Goal: Task Accomplishment & Management: Manage account settings

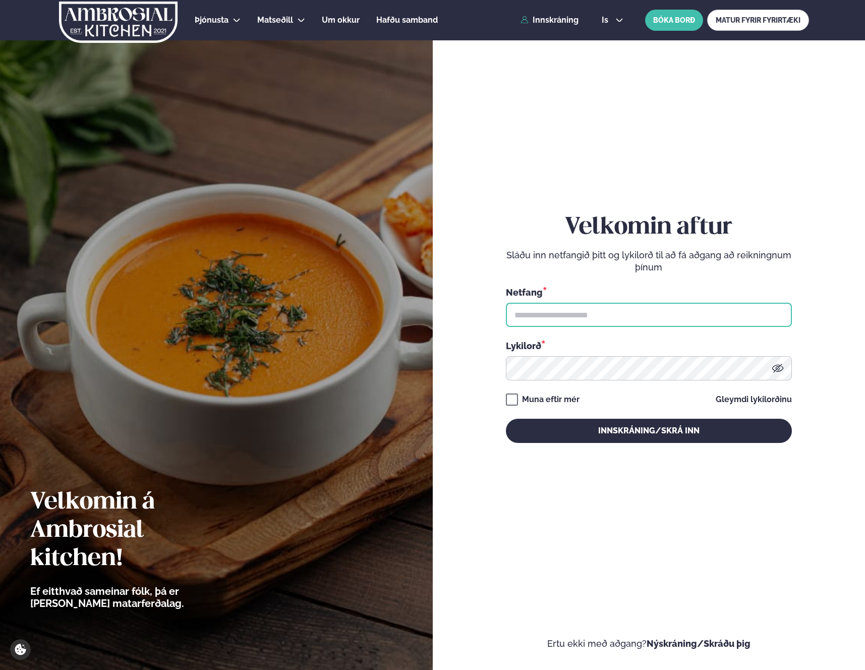
click at [683, 308] on input "text" at bounding box center [649, 315] width 286 height 24
type input "**********"
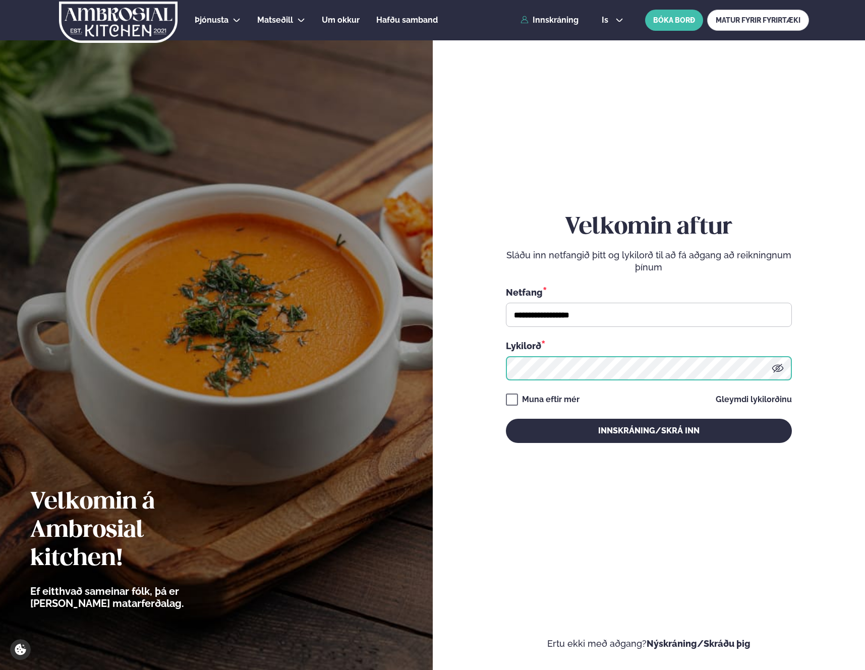
click at [506, 419] on button "Innskráning/Skrá inn" at bounding box center [649, 431] width 286 height 24
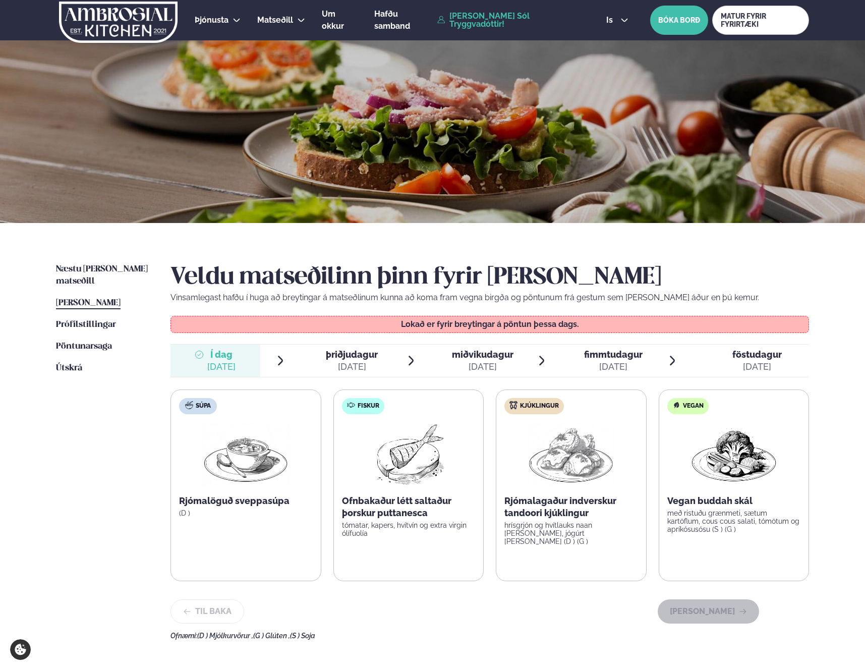
click at [343, 343] on div "Veldu matseðilinn þinn fyrir [PERSON_NAME] Vinsamlegast hafðu í huga að breytin…" at bounding box center [489, 451] width 638 height 376
click at [341, 354] on span "þriðjudagur" at bounding box center [352, 354] width 52 height 11
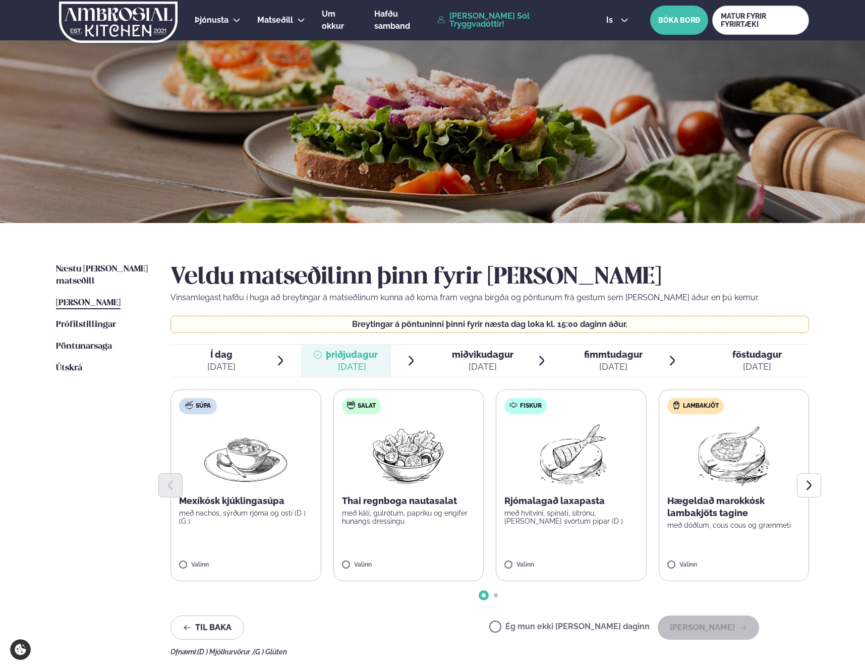
click at [481, 365] on div "[DATE]" at bounding box center [483, 367] width 62 height 12
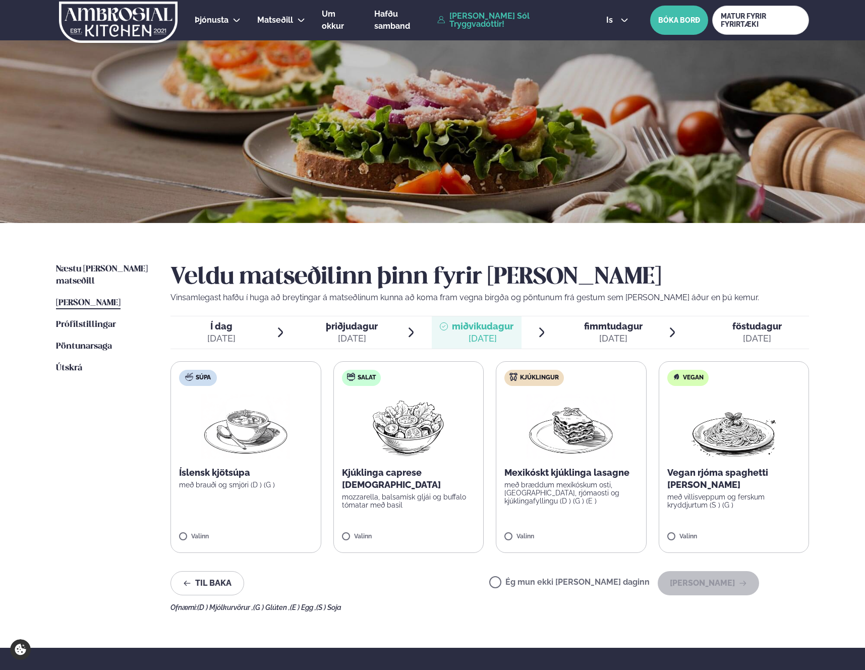
click at [604, 345] on span "fimmtudagur fim. [DATE]" at bounding box center [607, 332] width 90 height 32
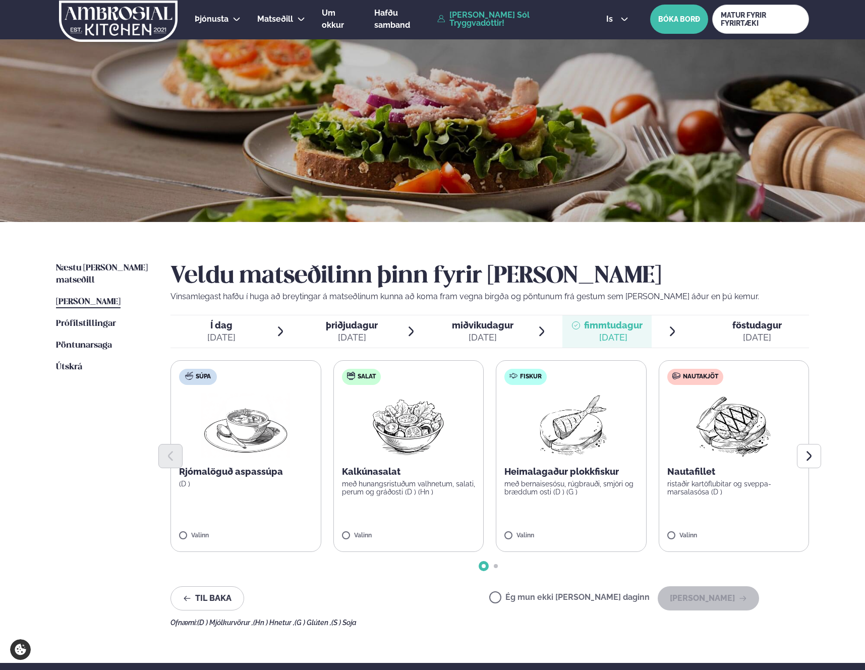
click at [767, 332] on div "[DATE]" at bounding box center [756, 337] width 49 height 12
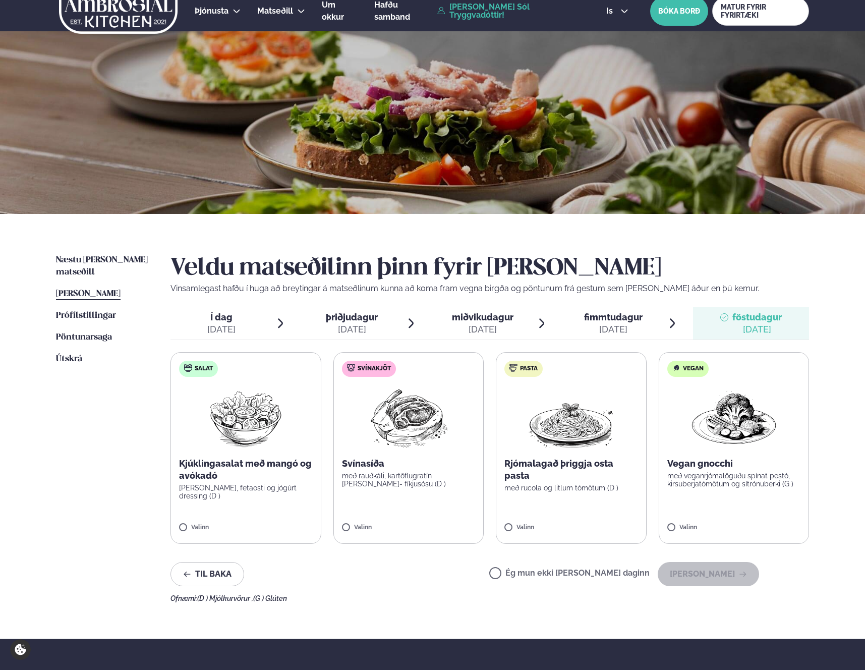
click at [572, 321] on div at bounding box center [576, 323] width 8 height 24
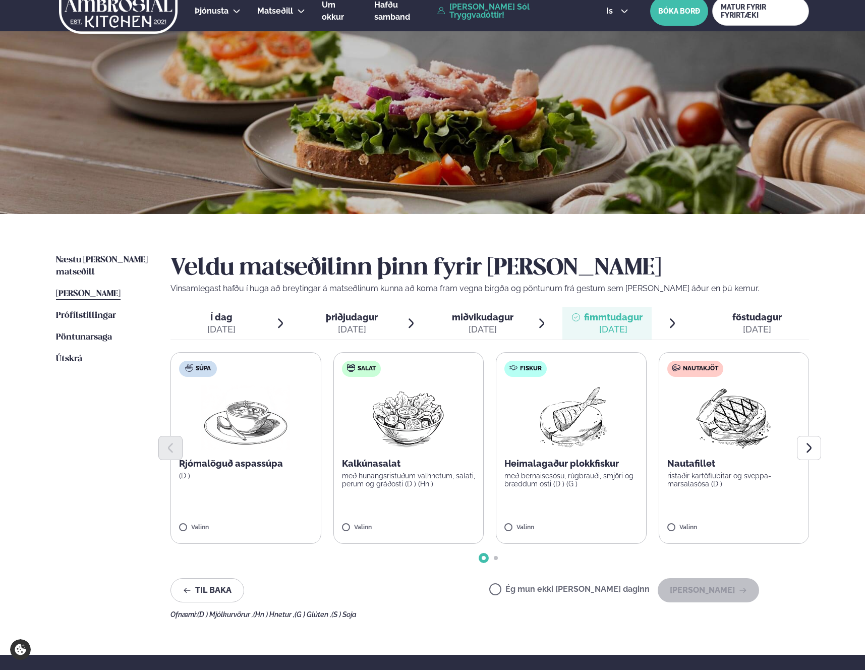
click at [710, 321] on span "föstudagur fös. [DATE]" at bounding box center [751, 323] width 116 height 32
